Goal: Find specific page/section: Find specific page/section

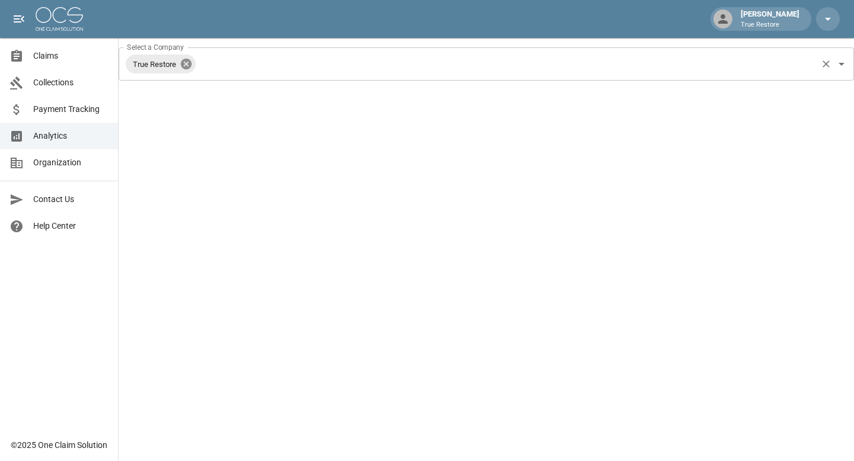
click at [187, 61] on icon at bounding box center [186, 64] width 11 height 11
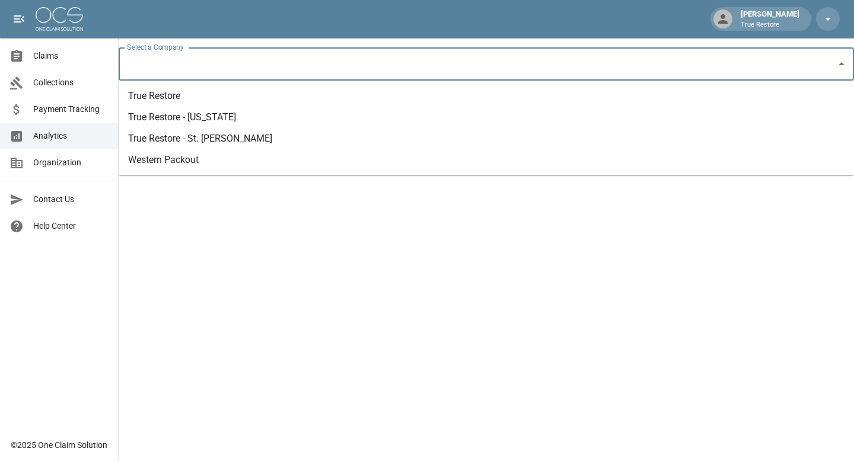
click at [188, 62] on input "Select a Company" at bounding box center [477, 64] width 707 height 23
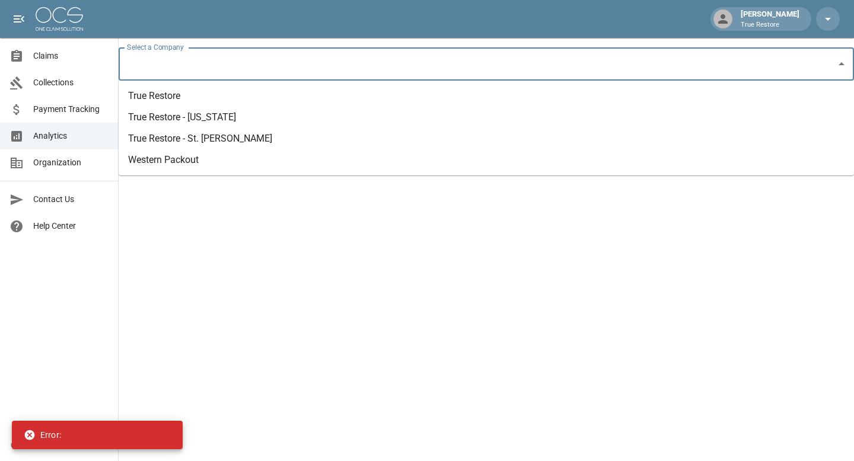
click at [202, 135] on li "True Restore - St. [PERSON_NAME]" at bounding box center [486, 138] width 735 height 21
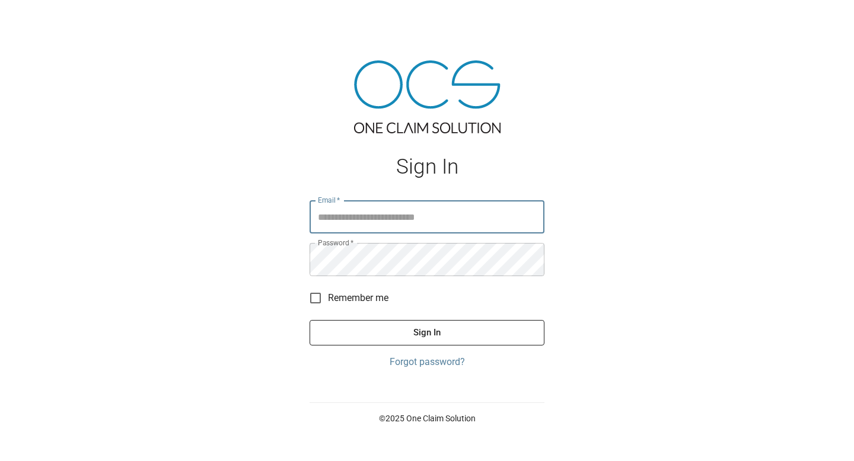
type input "**********"
click at [403, 331] on button "Sign In" at bounding box center [426, 332] width 235 height 25
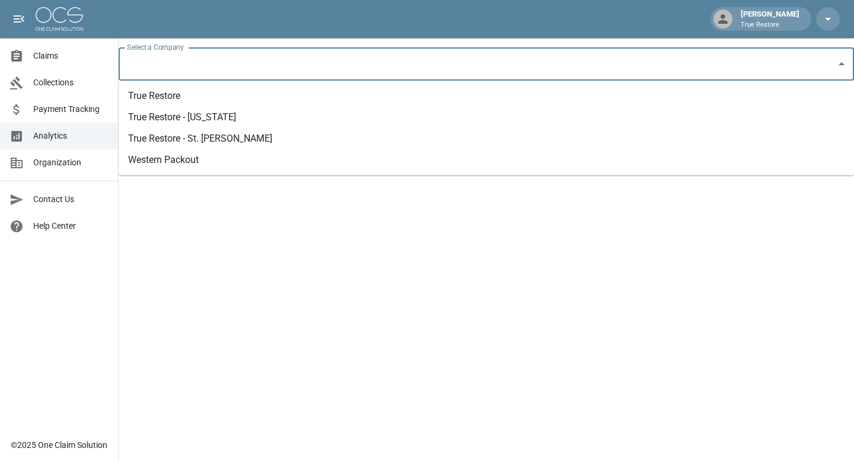
click at [262, 72] on input "Select a Company" at bounding box center [477, 64] width 707 height 23
click at [231, 136] on li "True Restore - St. [PERSON_NAME]" at bounding box center [486, 138] width 735 height 21
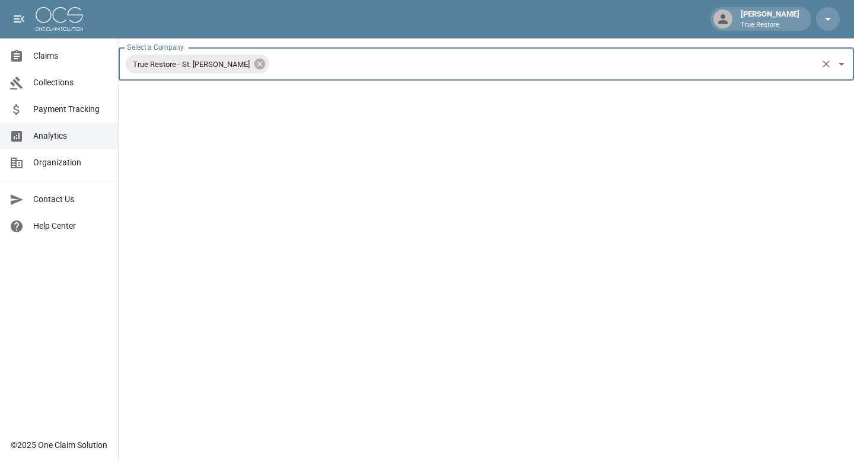
click at [78, 137] on span "Analytics" at bounding box center [70, 136] width 75 height 12
